Goal: Information Seeking & Learning: Understand process/instructions

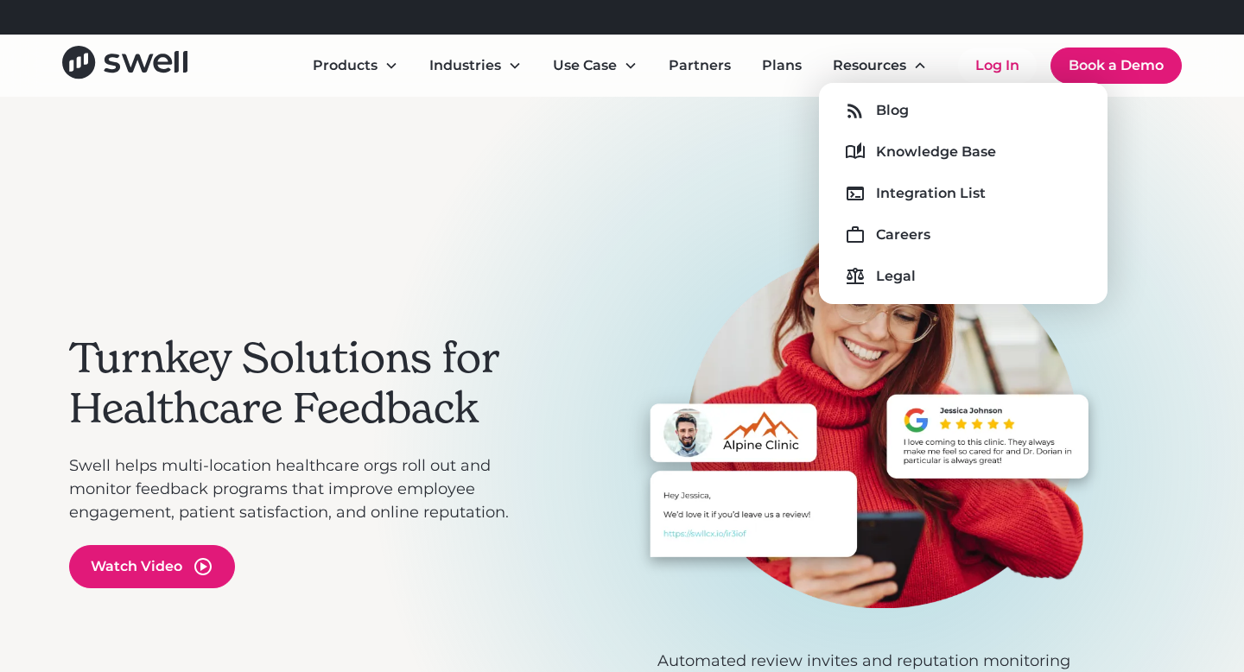
click at [905, 135] on div "Blog Knowledge Base Integration List Careers Legal" at bounding box center [963, 193] width 261 height 193
click at [906, 149] on div "Knowledge Base" at bounding box center [936, 152] width 120 height 21
click at [938, 151] on div "Knowledge Base" at bounding box center [936, 152] width 120 height 21
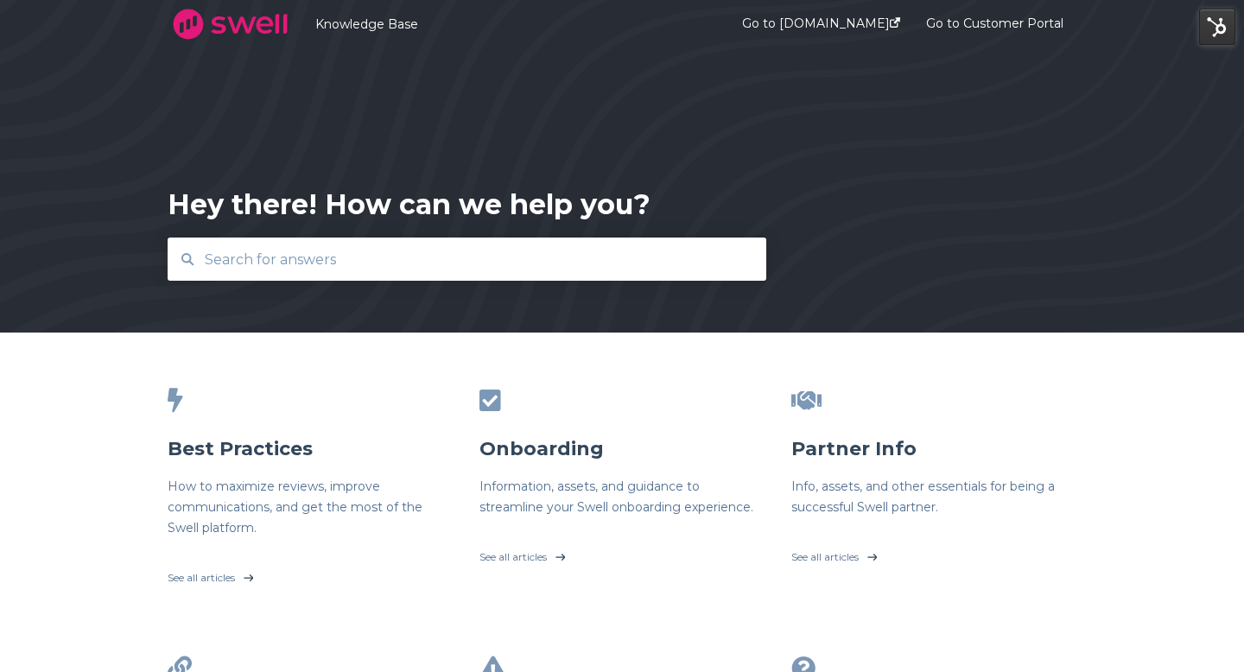
click at [553, 276] on input "text" at bounding box center [467, 259] width 546 height 37
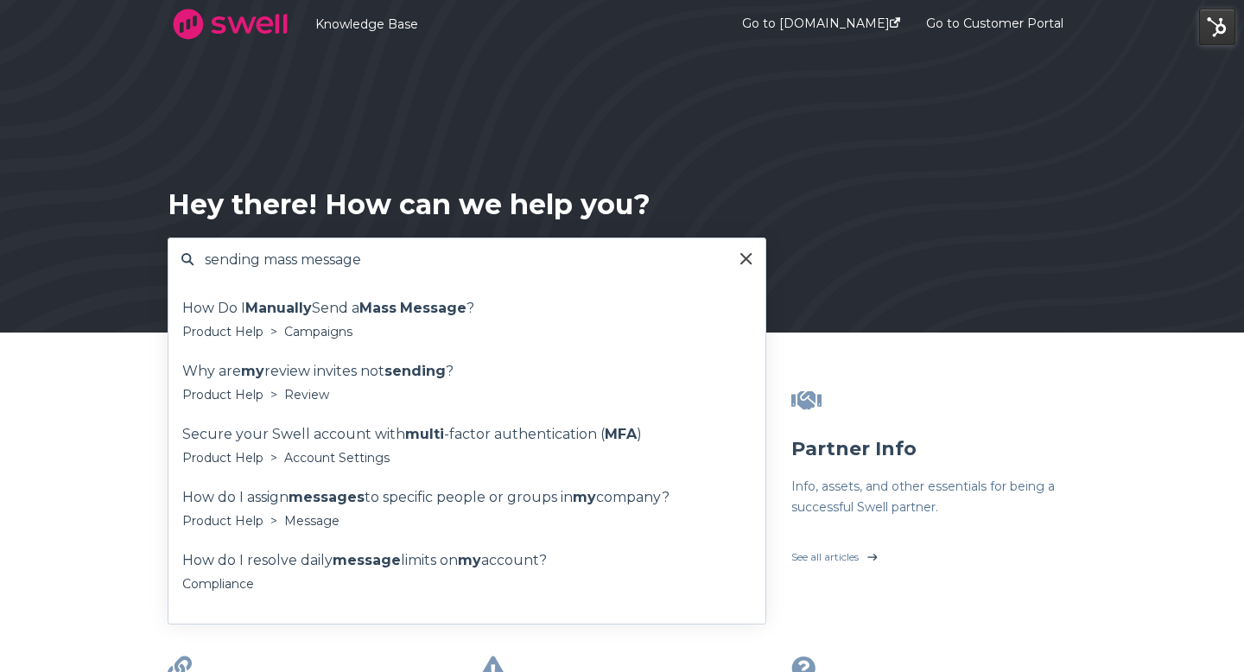
type input "sending mass message"
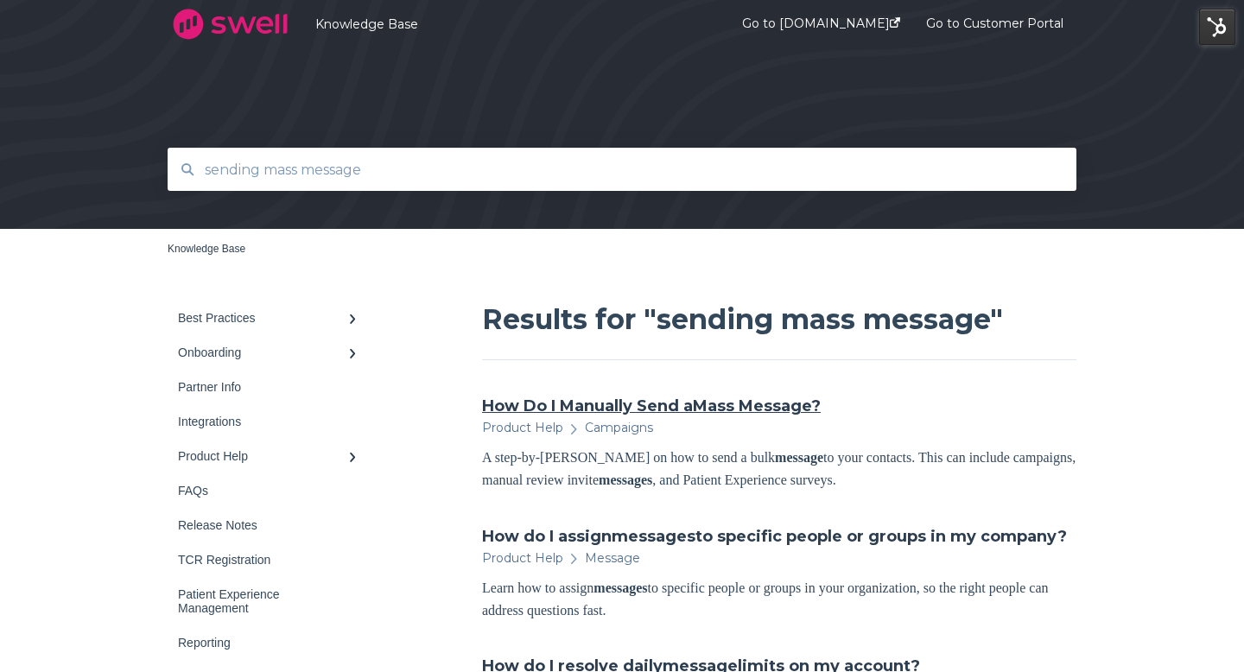
click at [536, 409] on link "How Do I Manually Send a Mass Message ?" at bounding box center [651, 406] width 339 height 22
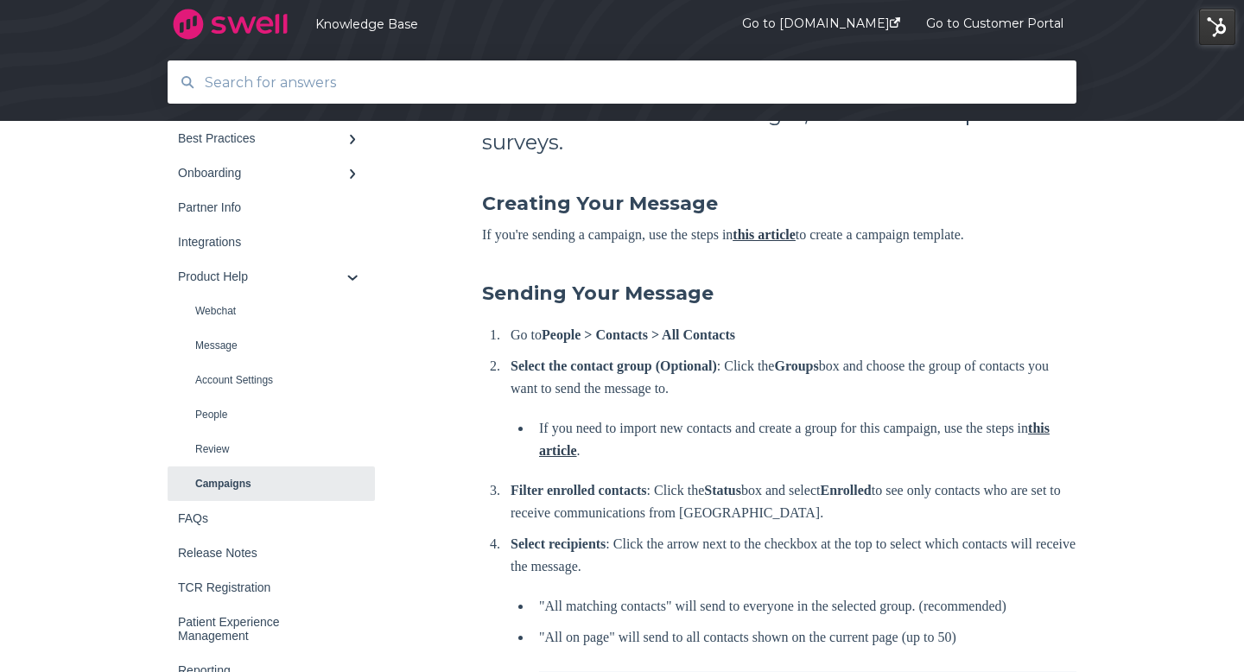
scroll to position [354, 0]
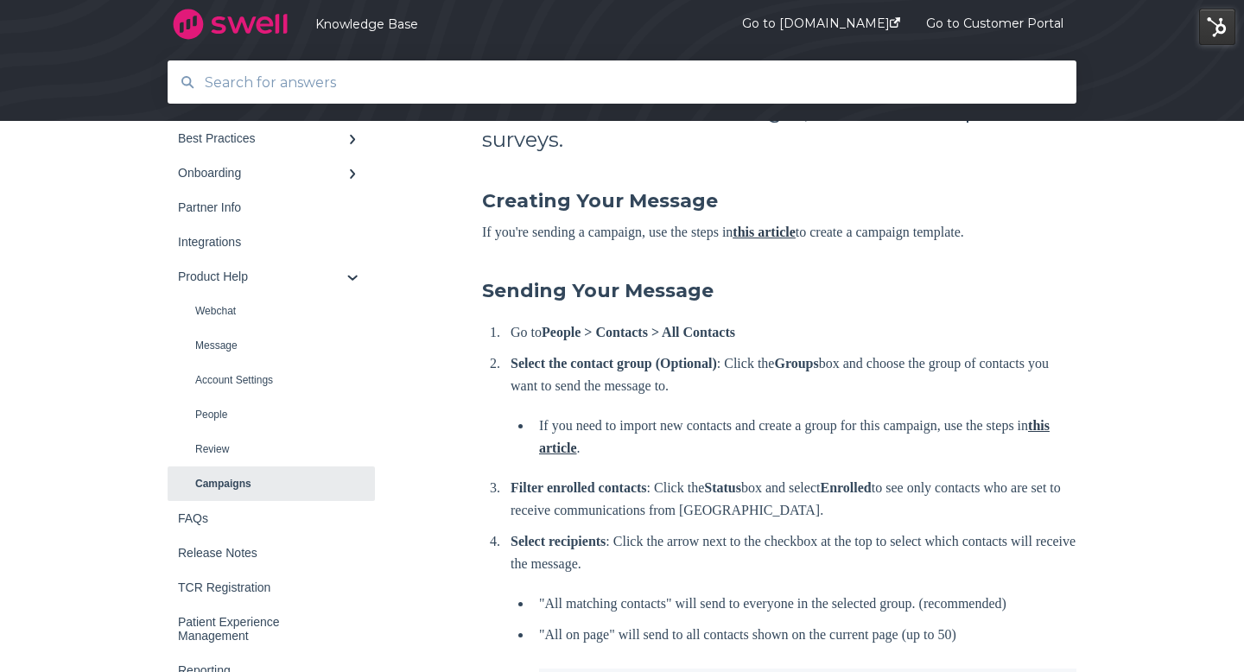
click at [511, 321] on p "Go to People > Contacts > All Contacts" at bounding box center [793, 332] width 566 height 22
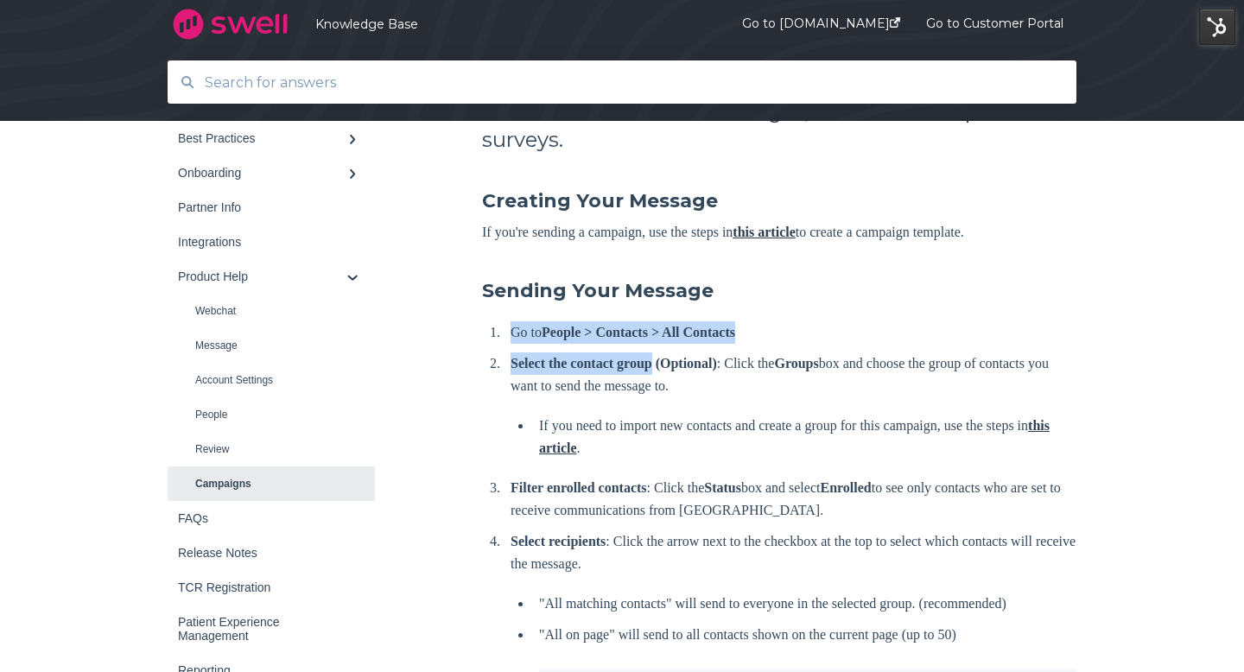
drag, startPoint x: 485, startPoint y: 303, endPoint x: 682, endPoint y: 336, distance: 199.7
copy ol "Go to People > Contacts > All Contacts Select the contact group"
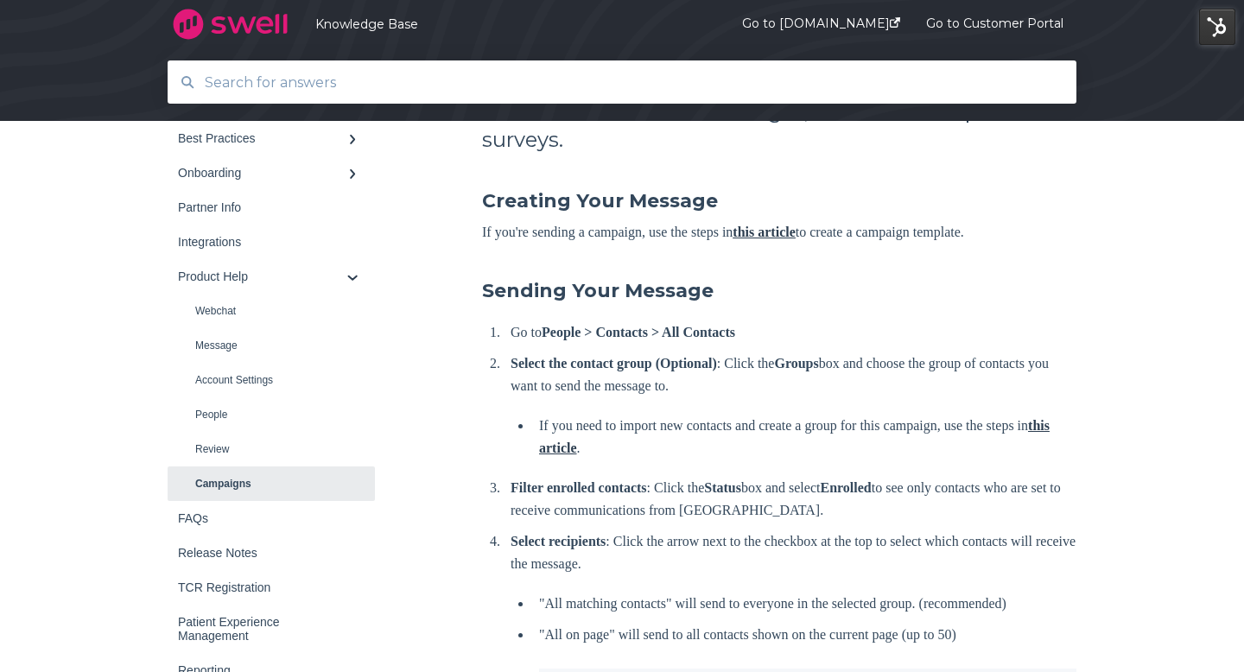
click at [537, 415] on li "If you need to import new contacts and create a group for this campaign, use th…" at bounding box center [804, 437] width 544 height 45
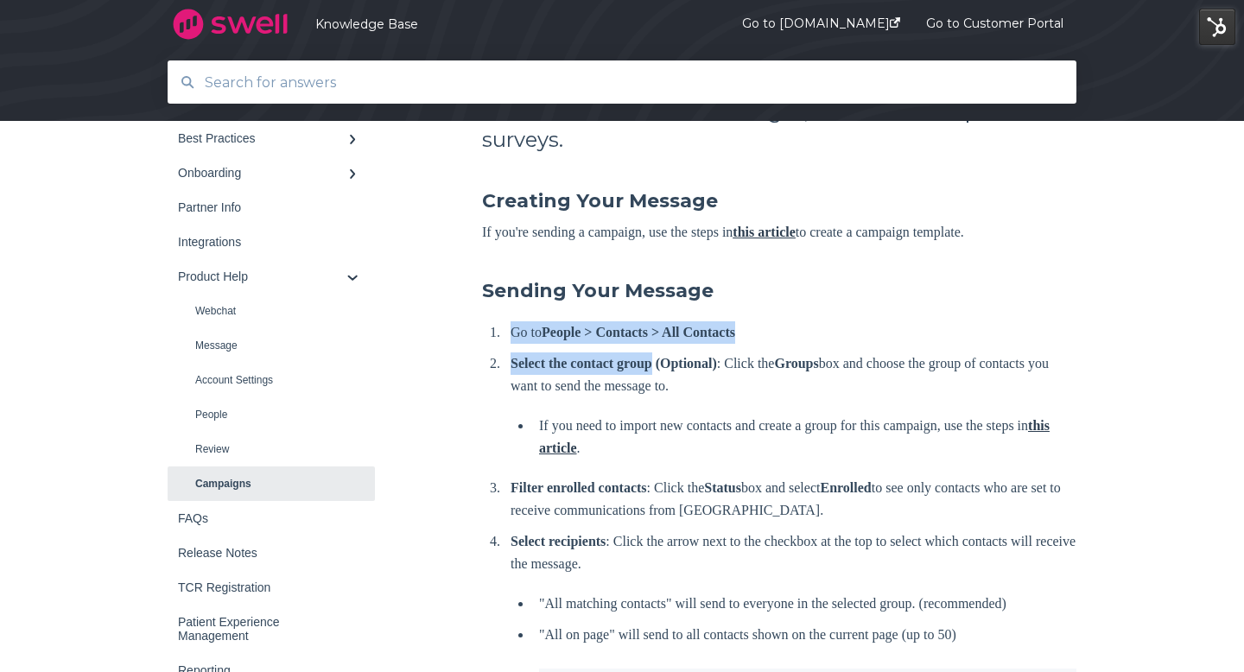
drag, startPoint x: 510, startPoint y: 301, endPoint x: 676, endPoint y: 336, distance: 169.4
copy ol "Go to People > Contacts > All Contacts Select the contact group"
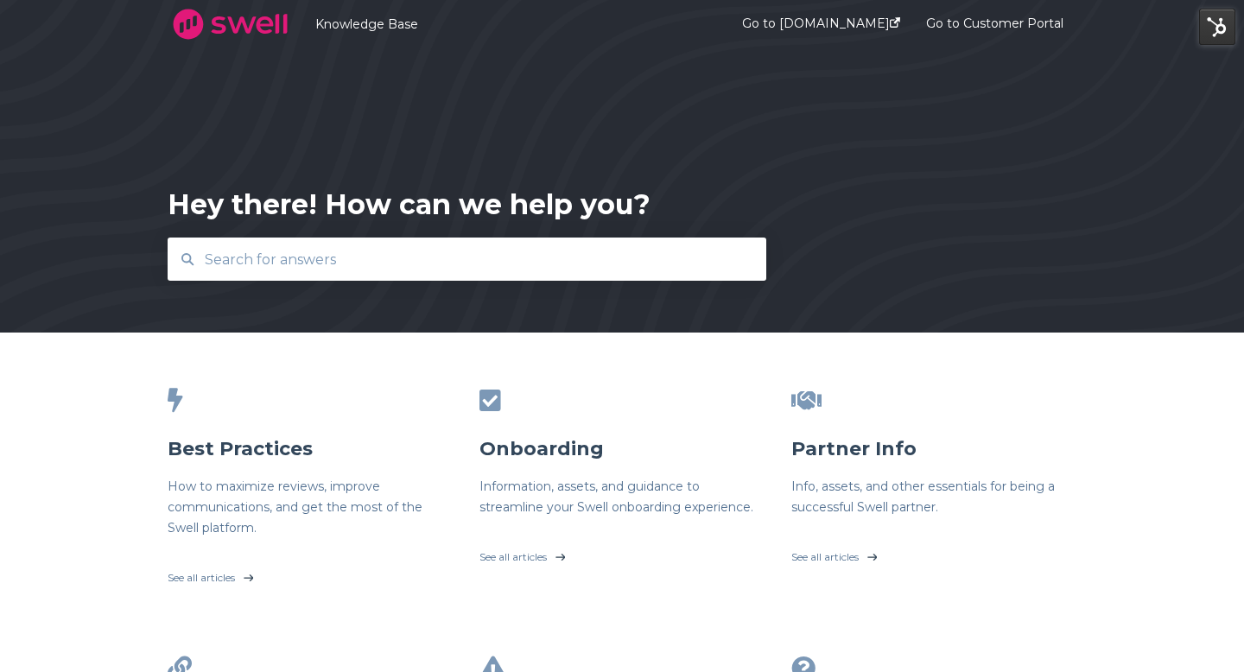
click at [532, 211] on div "Hey there! How can we help you?" at bounding box center [409, 205] width 483 height 38
click at [529, 255] on input "text" at bounding box center [467, 259] width 546 height 37
type input "sending campaign"
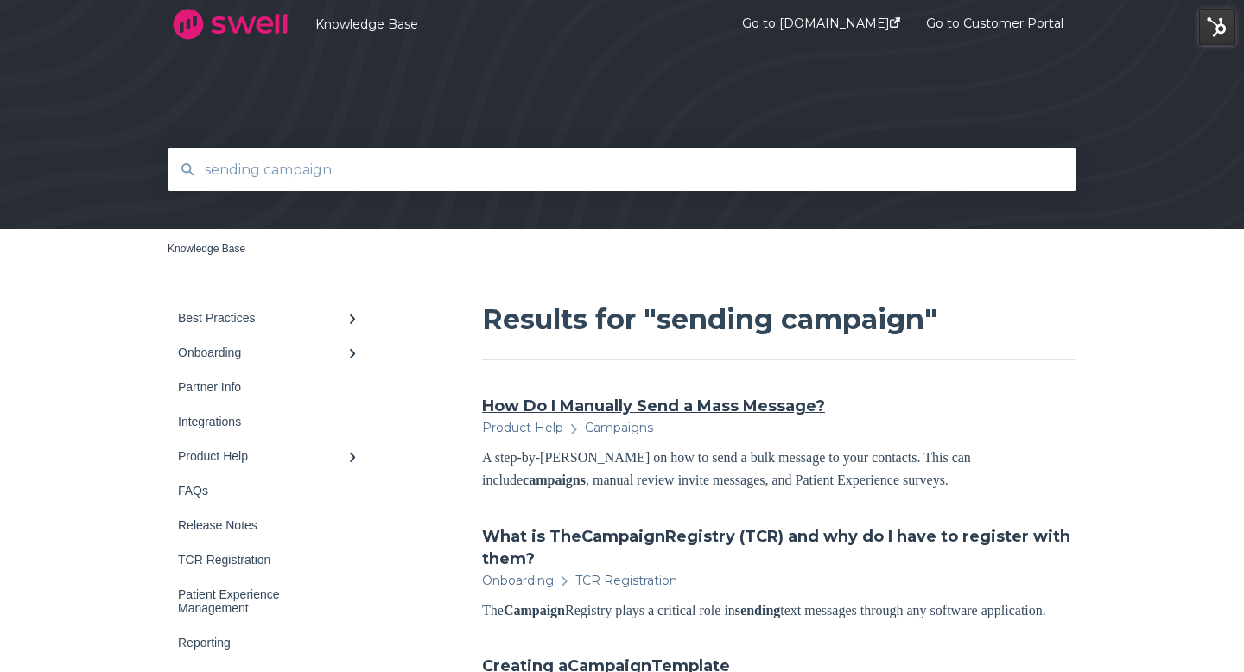
click at [540, 402] on link "How Do I Manually Send a Mass Message?" at bounding box center [653, 406] width 343 height 22
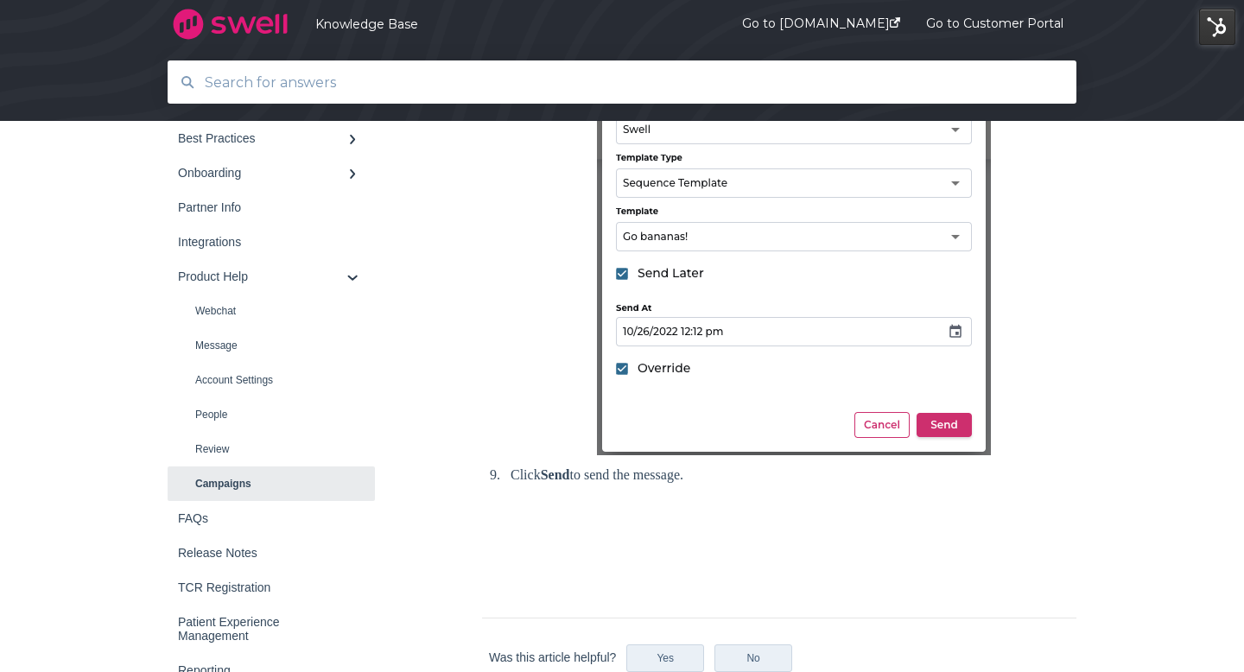
scroll to position [1423, 0]
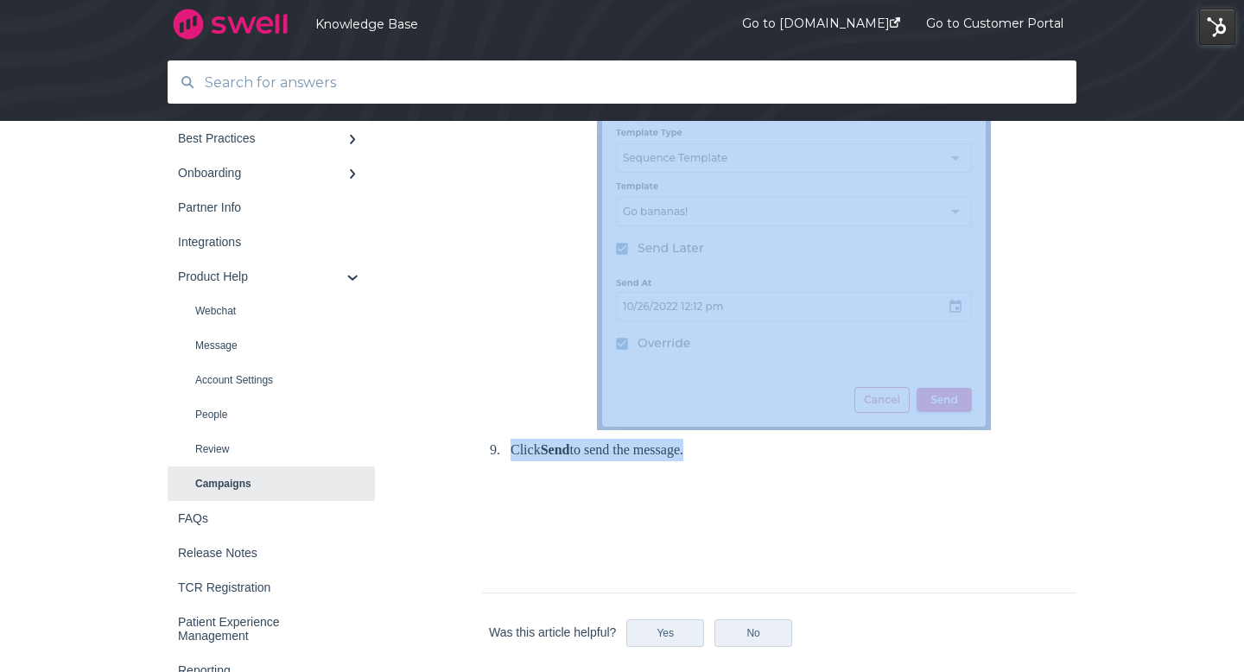
drag, startPoint x: 501, startPoint y: 347, endPoint x: 726, endPoint y: 426, distance: 238.7
copy ol "Lo ip Dolors > Ametcons > Adi Elitsedd Eiusmo tem incidid utlab (Etdolore) : Ma…"
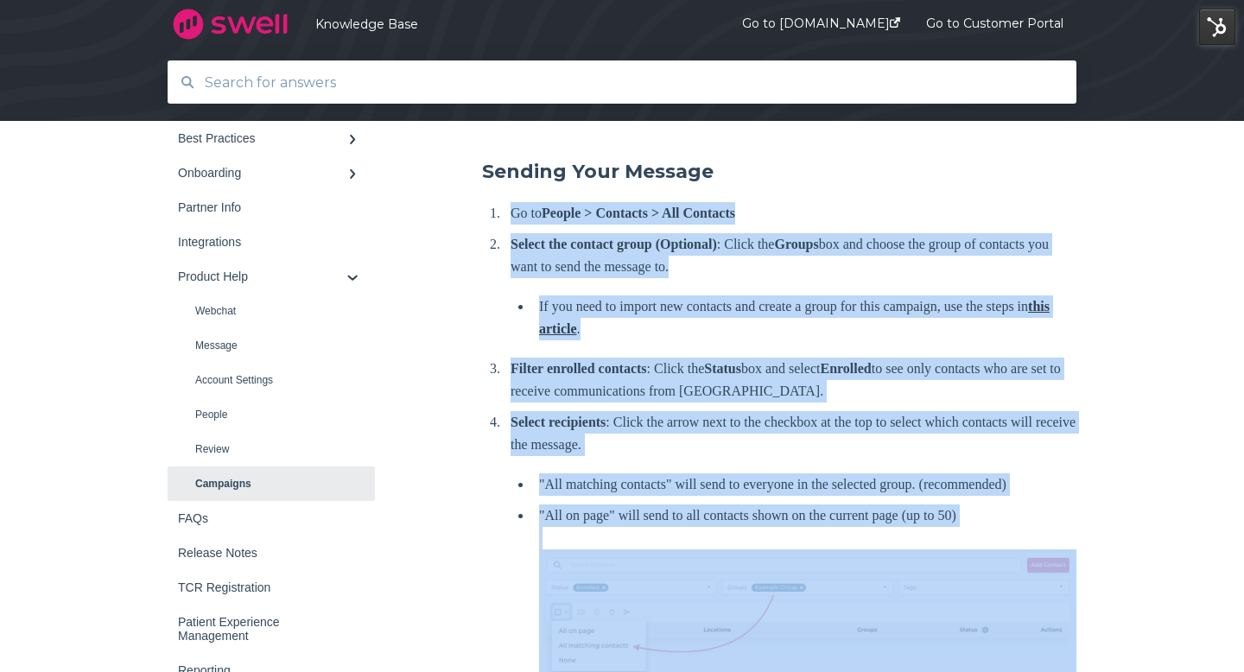
scroll to position [437, 0]
